Goal: Find specific page/section: Find specific page/section

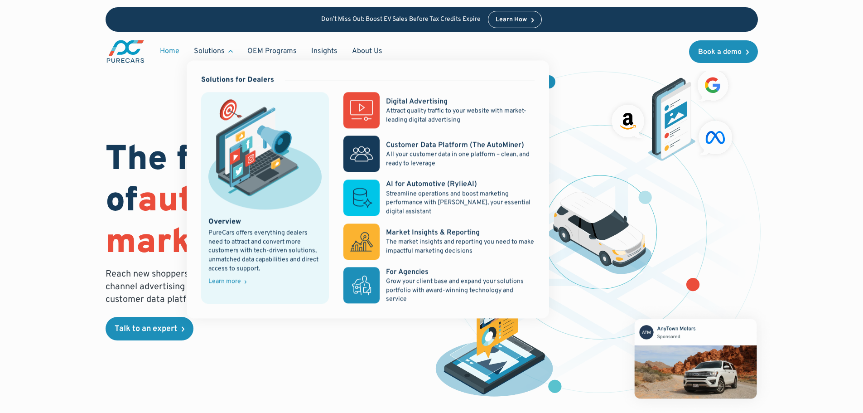
click at [232, 53] on div "Solutions" at bounding box center [213, 51] width 53 height 17
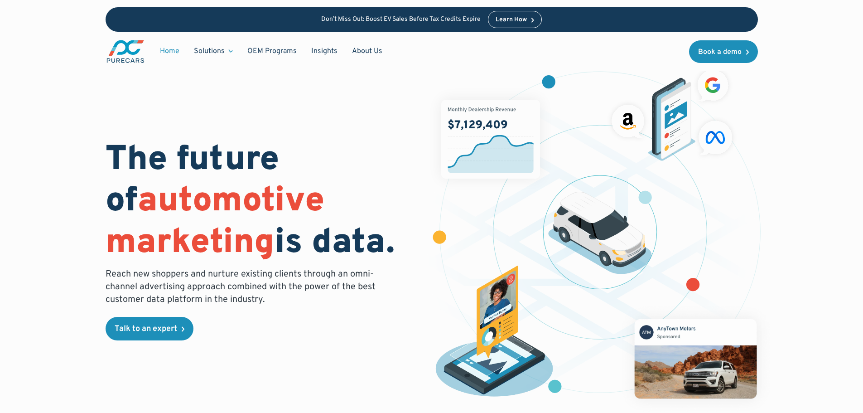
click at [232, 53] on div "Solutions" at bounding box center [213, 51] width 53 height 17
click at [357, 50] on link "About Us" at bounding box center [367, 51] width 45 height 17
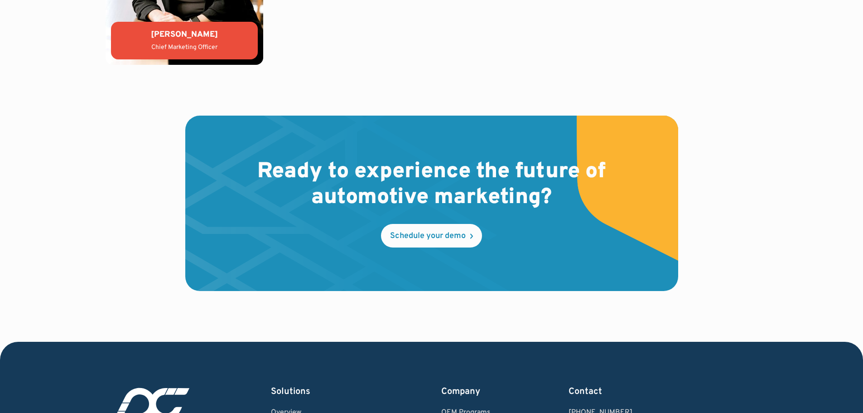
scroll to position [2628, 0]
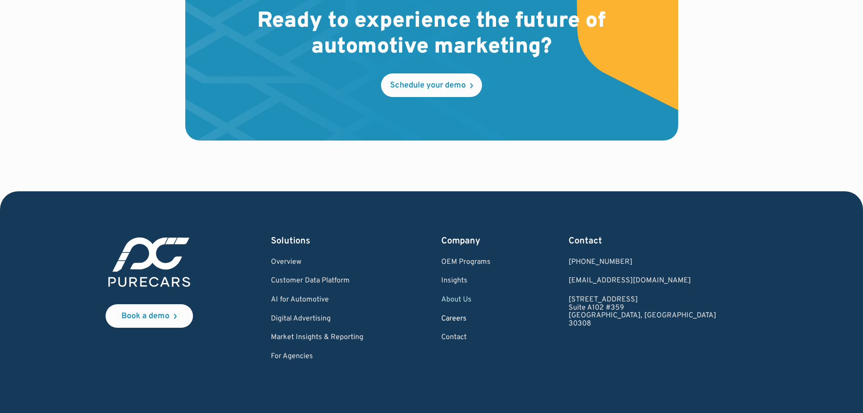
click at [490, 317] on link "Careers" at bounding box center [465, 319] width 49 height 8
